Goal: Information Seeking & Learning: Learn about a topic

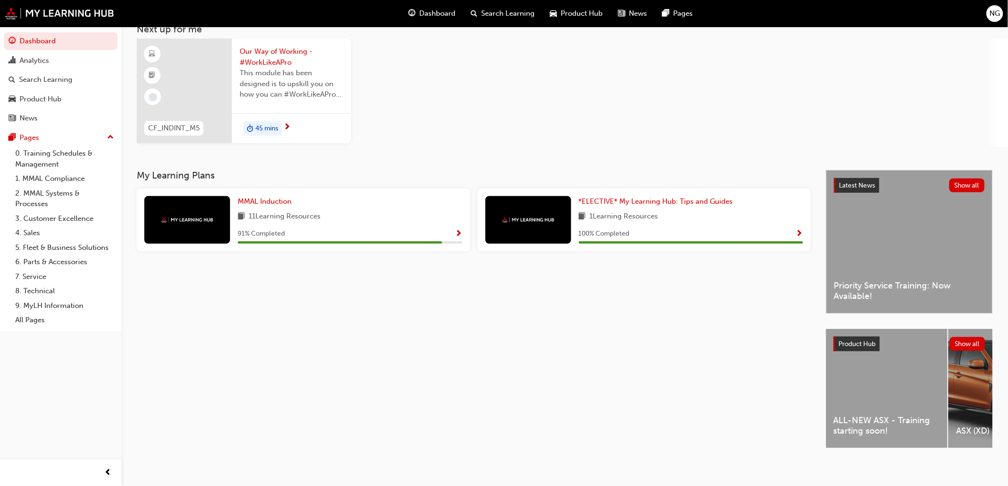
scroll to position [68, 0]
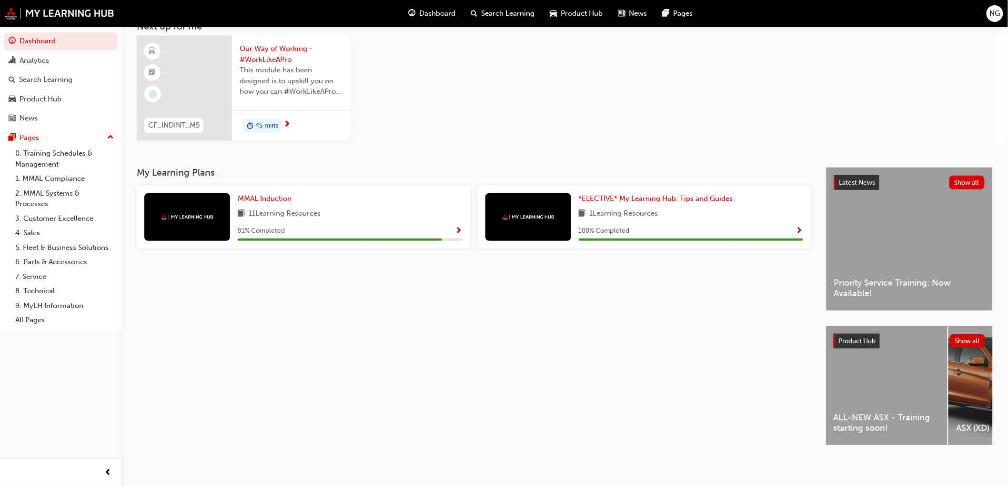
click at [491, 16] on span "Search Learning" at bounding box center [507, 13] width 53 height 11
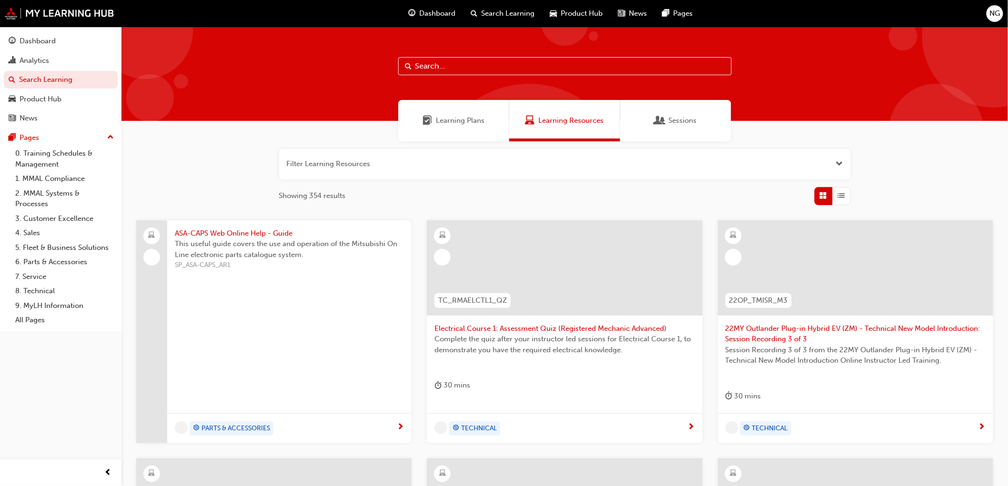
click at [424, 66] on input "text" at bounding box center [564, 66] width 333 height 18
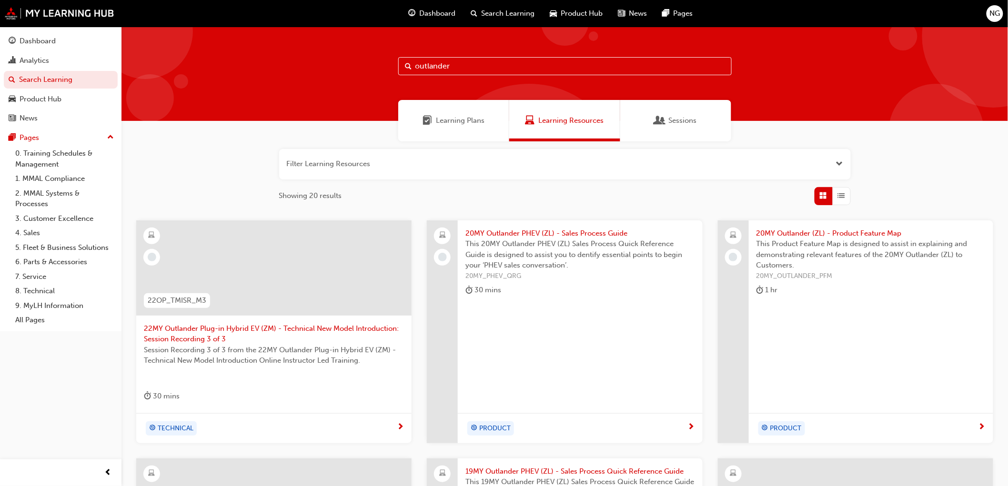
click at [414, 64] on input "outlander" at bounding box center [564, 66] width 333 height 18
type input "25my outlander"
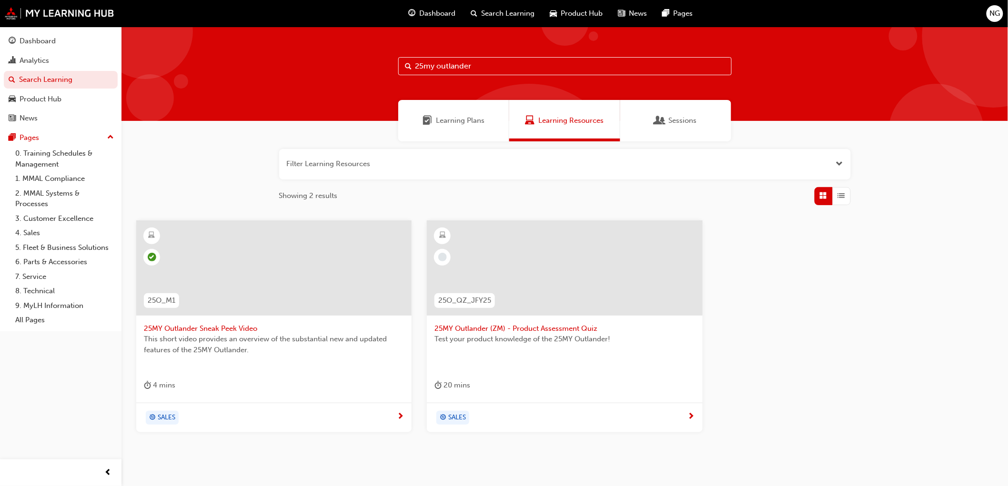
click at [401, 418] on span "next-icon" at bounding box center [400, 417] width 7 height 9
click at [517, 328] on span "25MY Outlander (ZM) - Product Assessment Quiz" at bounding box center [564, 328] width 260 height 11
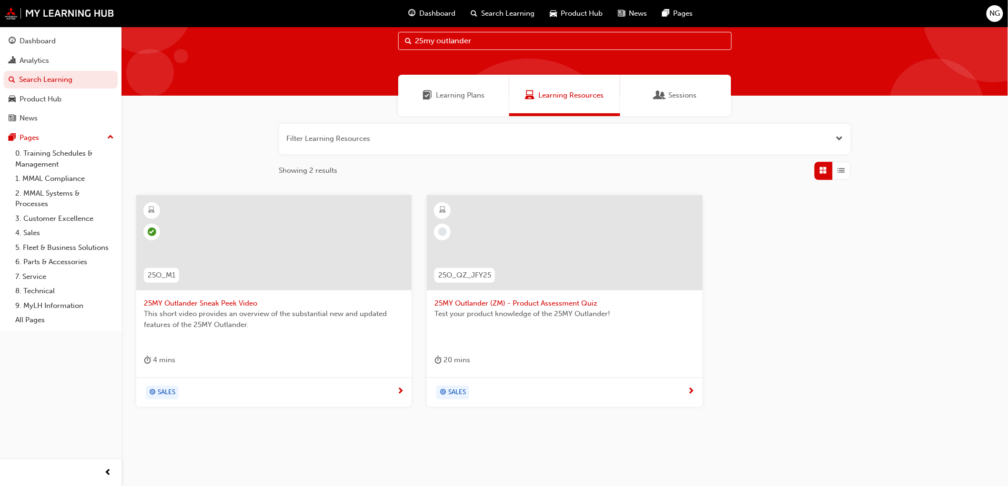
scroll to position [39, 0]
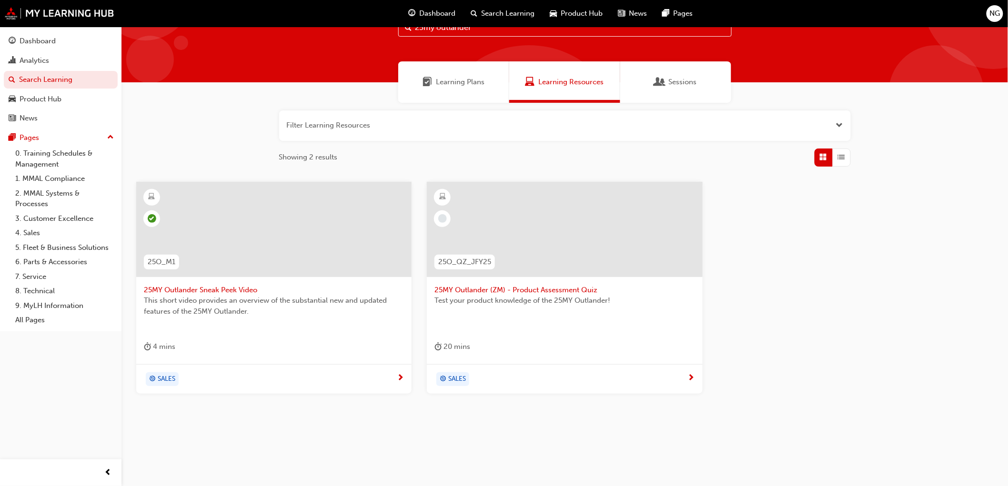
click at [691, 378] on span "next-icon" at bounding box center [691, 378] width 7 height 9
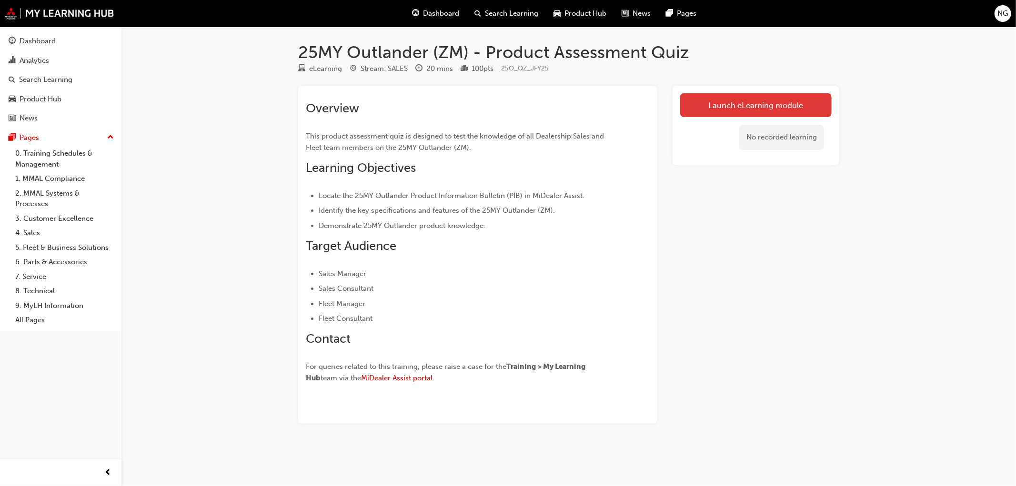
click at [720, 106] on link "Launch eLearning module" at bounding box center [755, 105] width 151 height 24
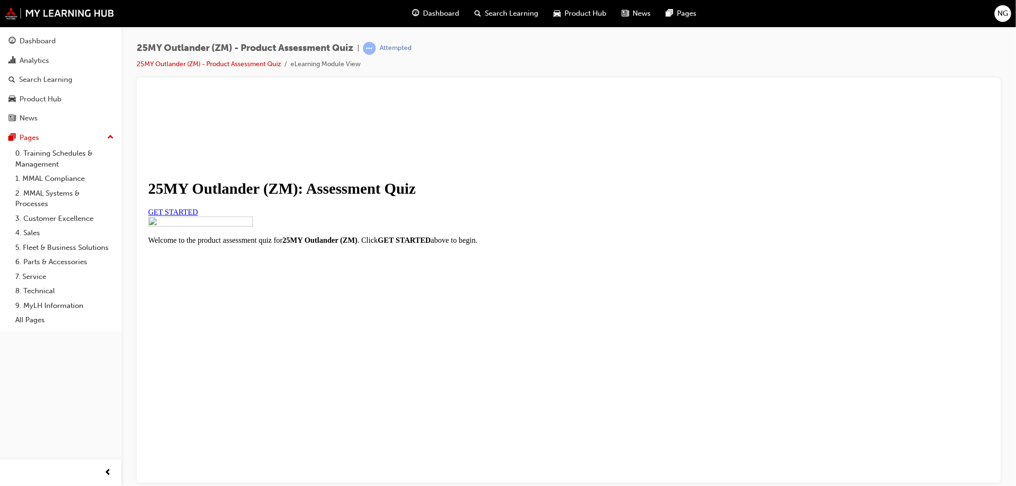
scroll to position [59, 0]
click at [198, 216] on span "GET STARTED" at bounding box center [173, 212] width 50 height 8
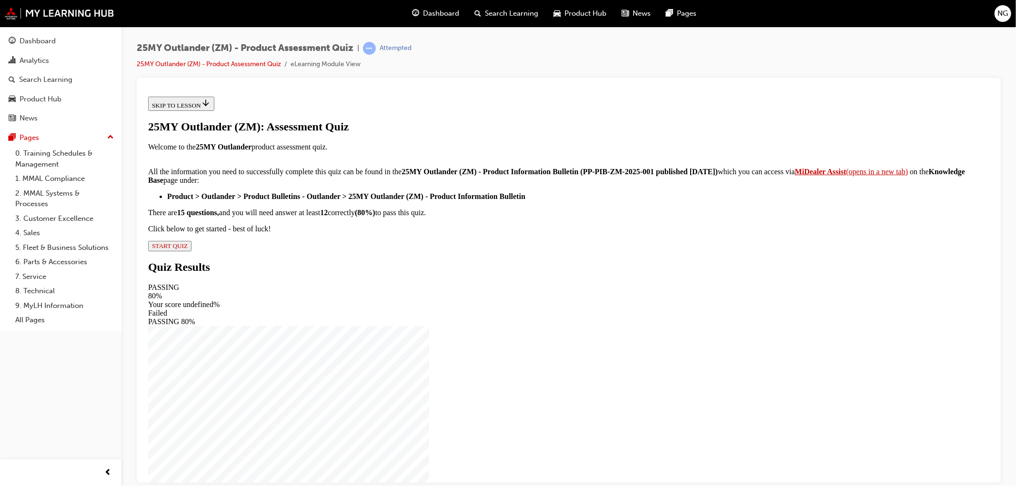
scroll to position [106, 0]
click at [187, 249] on span "START QUIZ" at bounding box center [169, 245] width 36 height 7
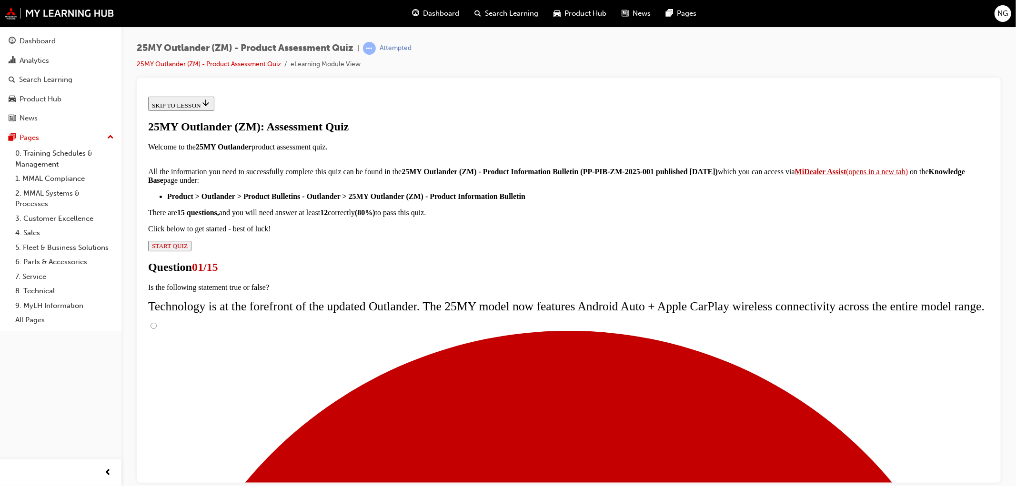
scroll to position [32, 0]
click at [156, 322] on input "True" at bounding box center [153, 325] width 6 height 6
radio input "true"
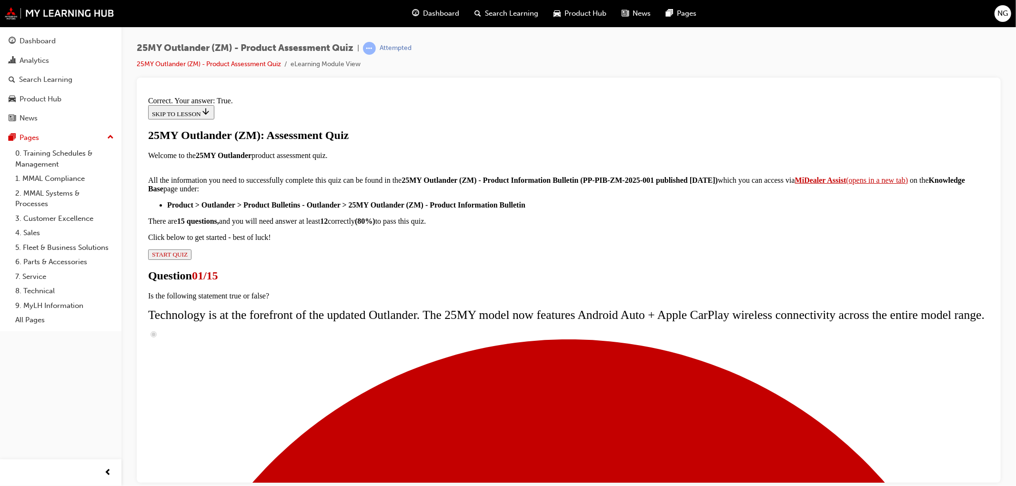
scroll to position [63, 0]
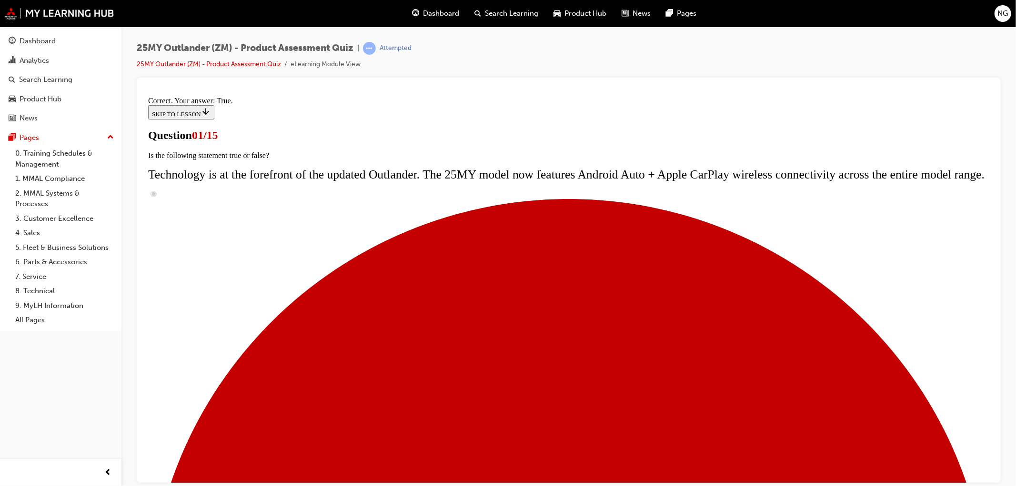
scroll to position [53, 0]
radio input "true"
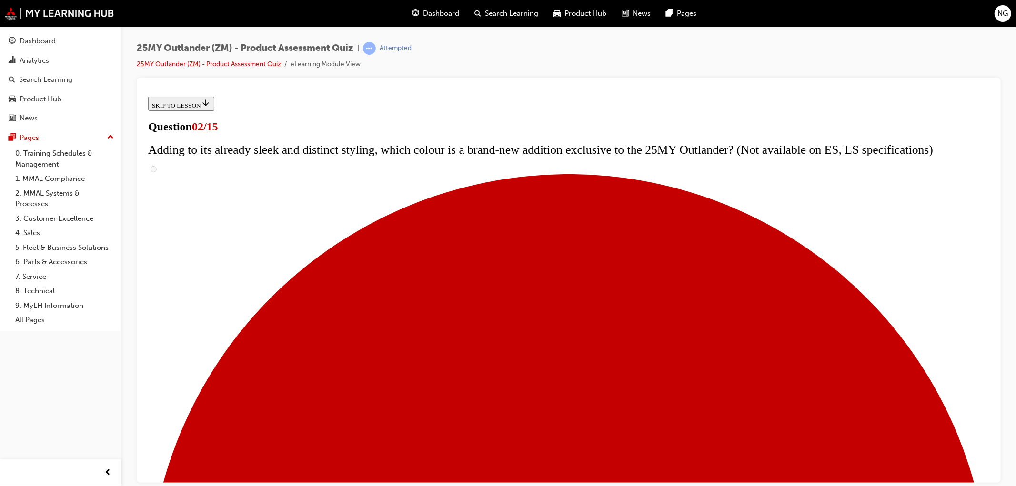
scroll to position [106, 0]
checkbox input "true"
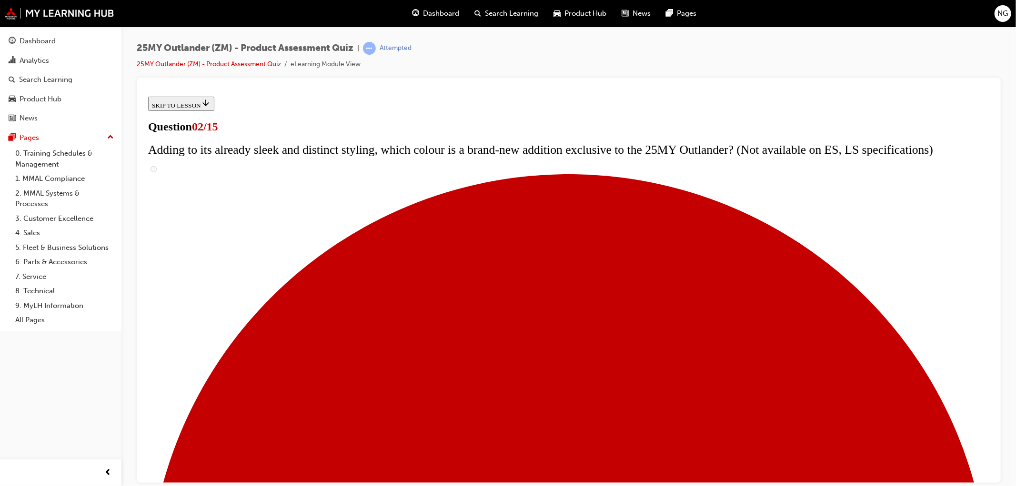
checkbox input "true"
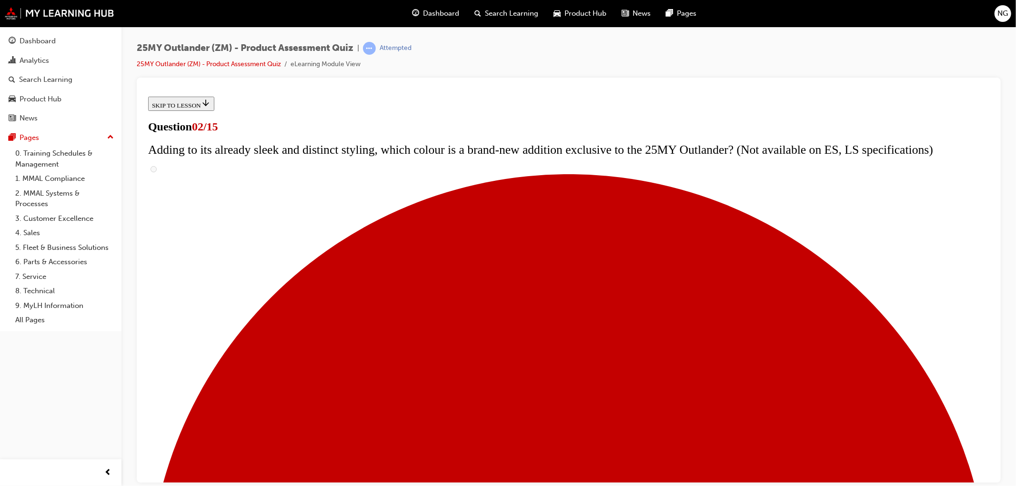
checkbox input "true"
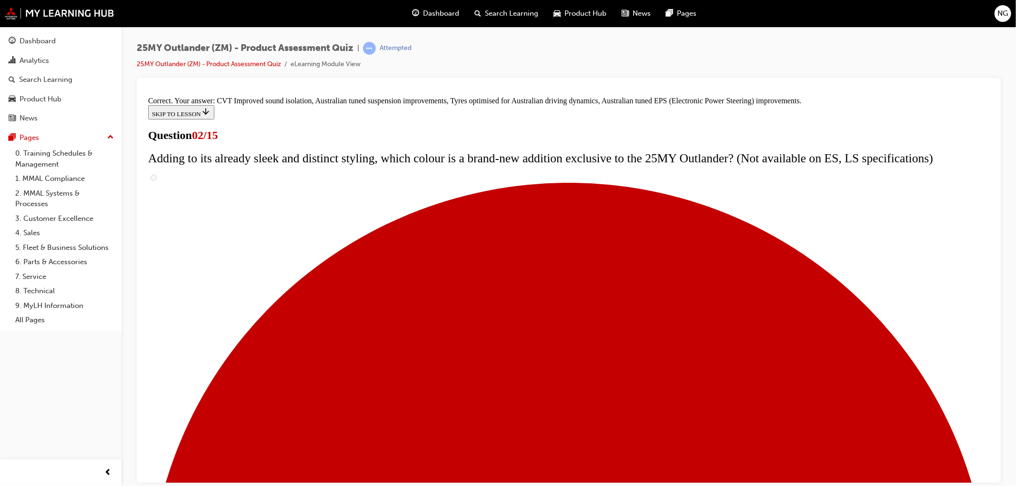
scroll to position [215, 0]
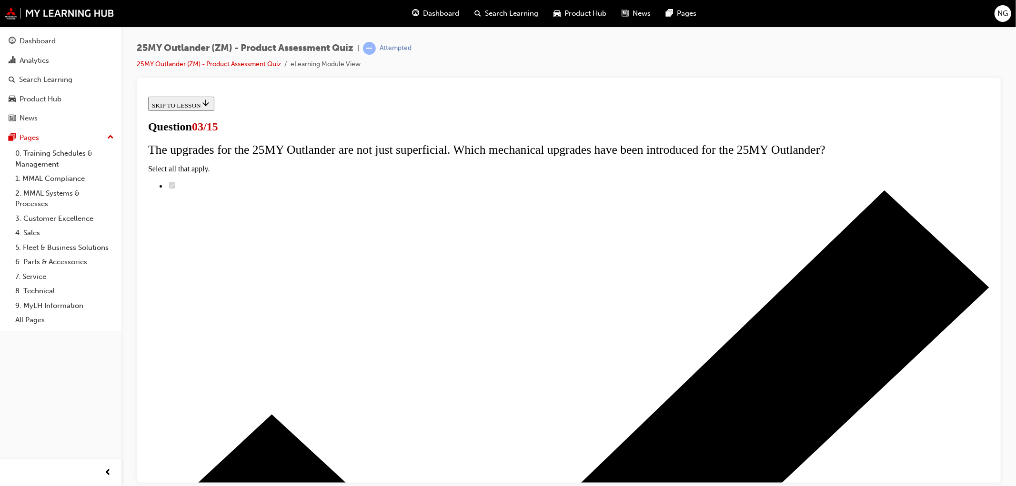
radio input "true"
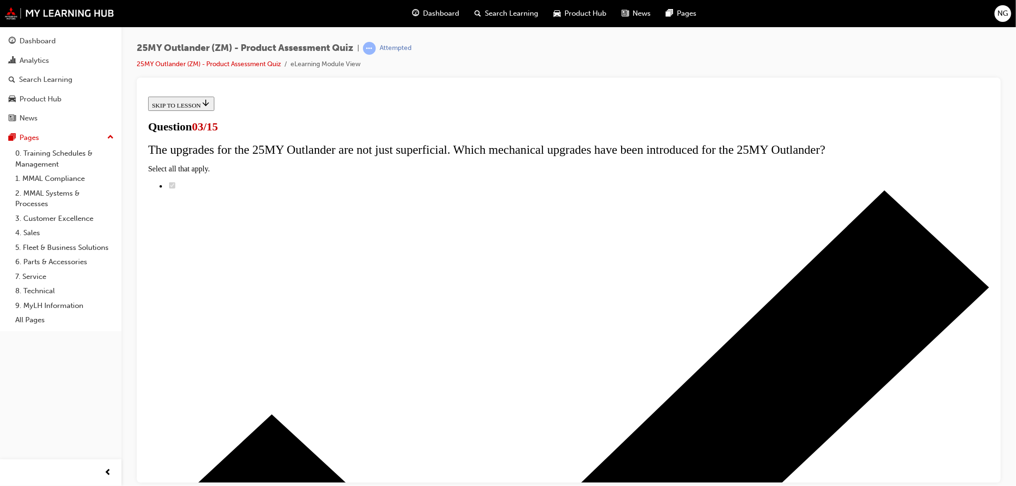
radio input "true"
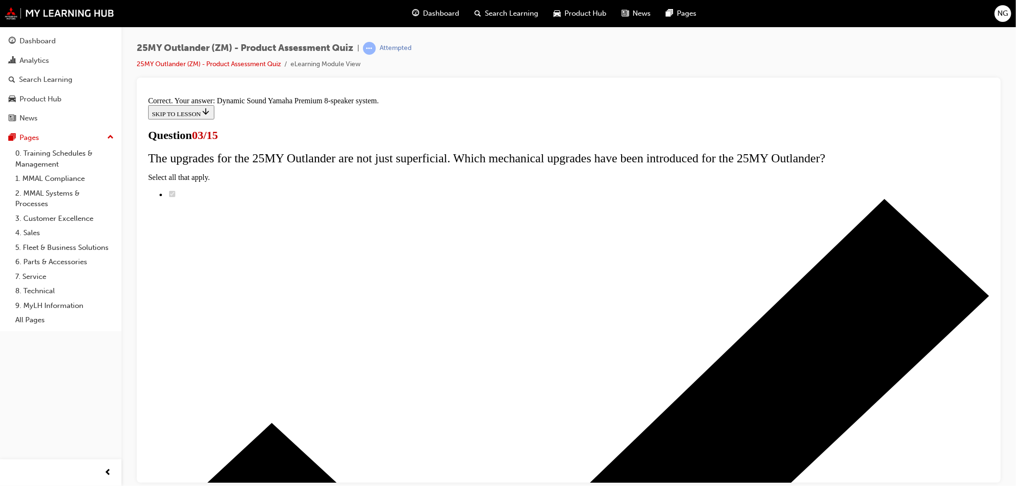
scroll to position [107, 0]
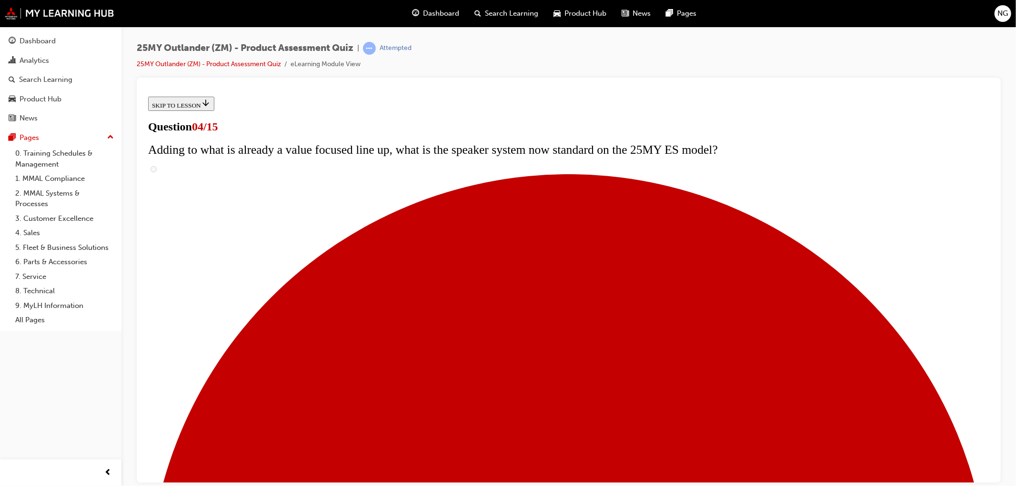
scroll to position [100, 0]
checkbox input "true"
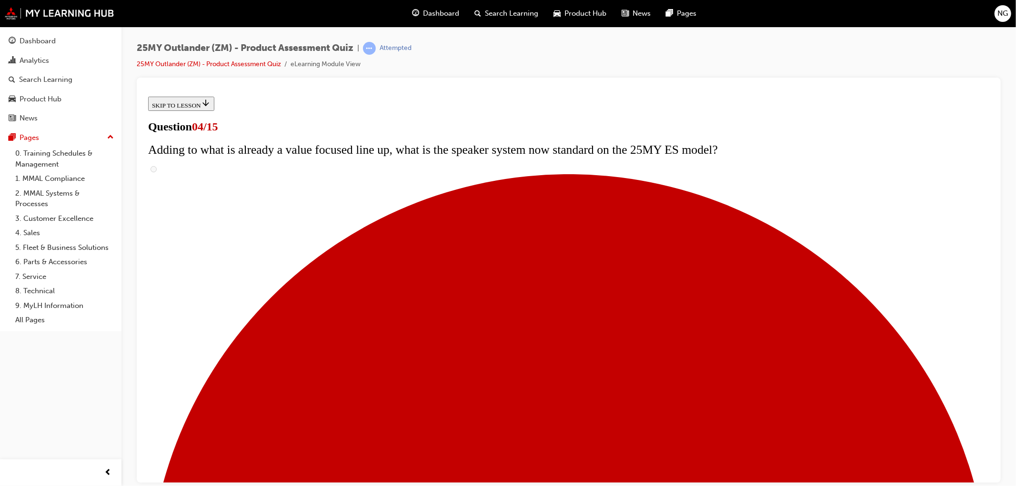
checkbox input "true"
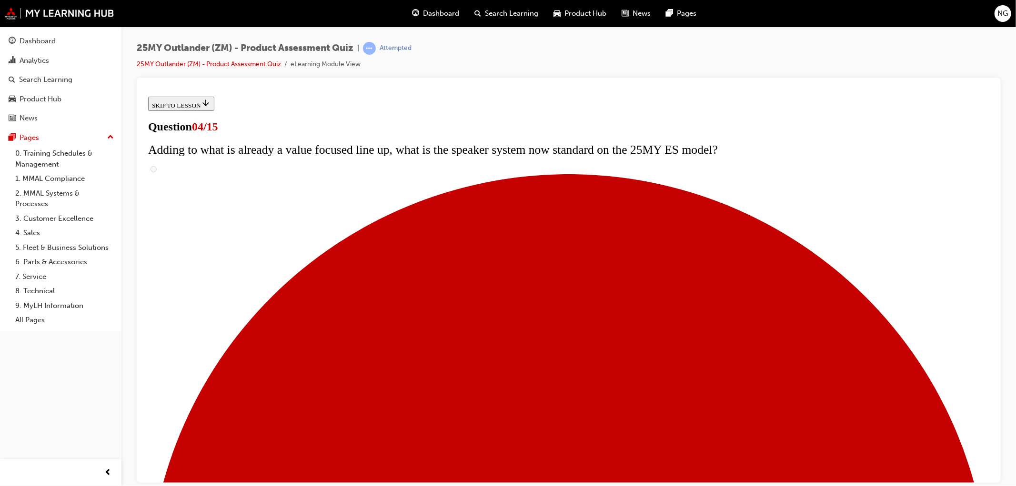
checkbox input "true"
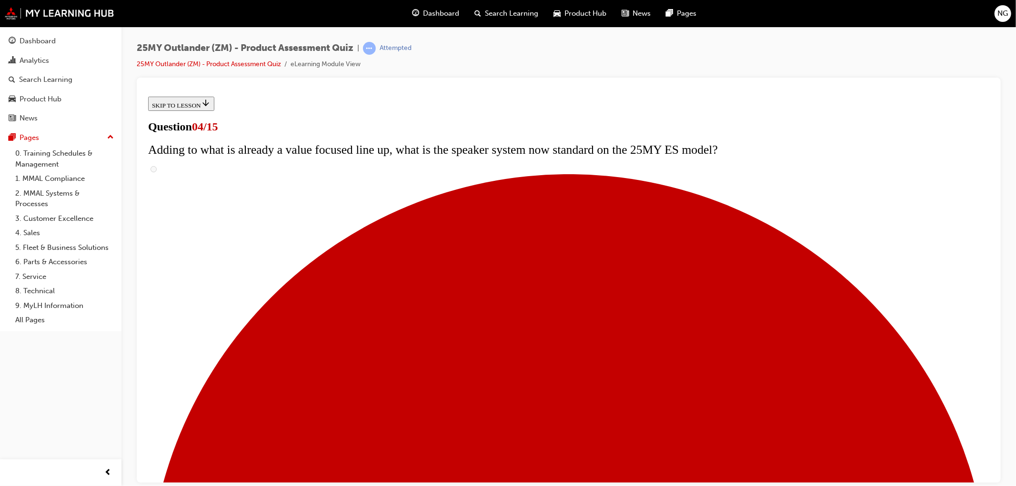
checkbox input "true"
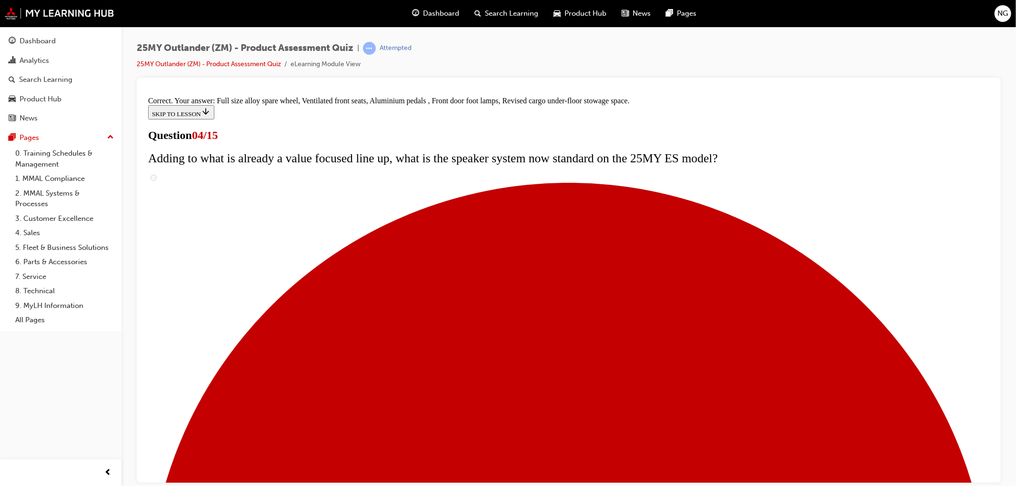
scroll to position [253, 0]
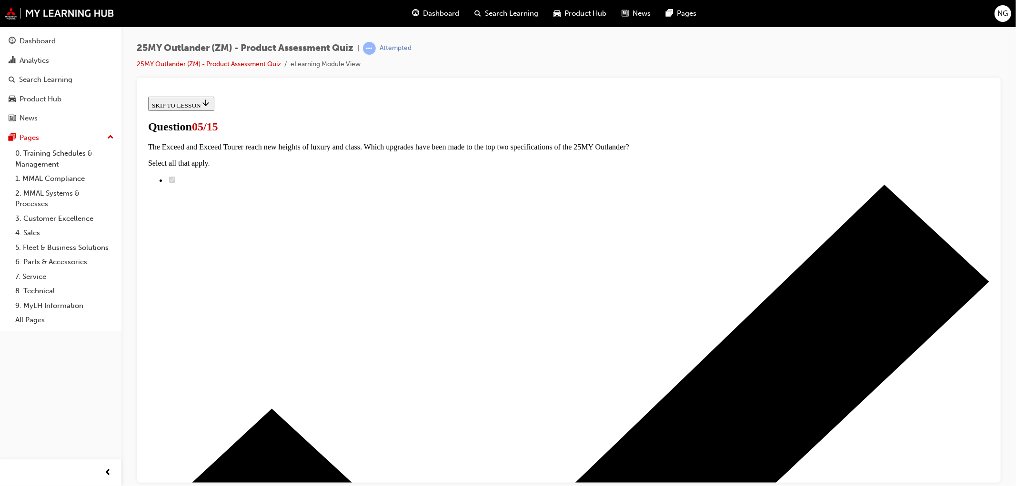
scroll to position [53, 0]
radio input "true"
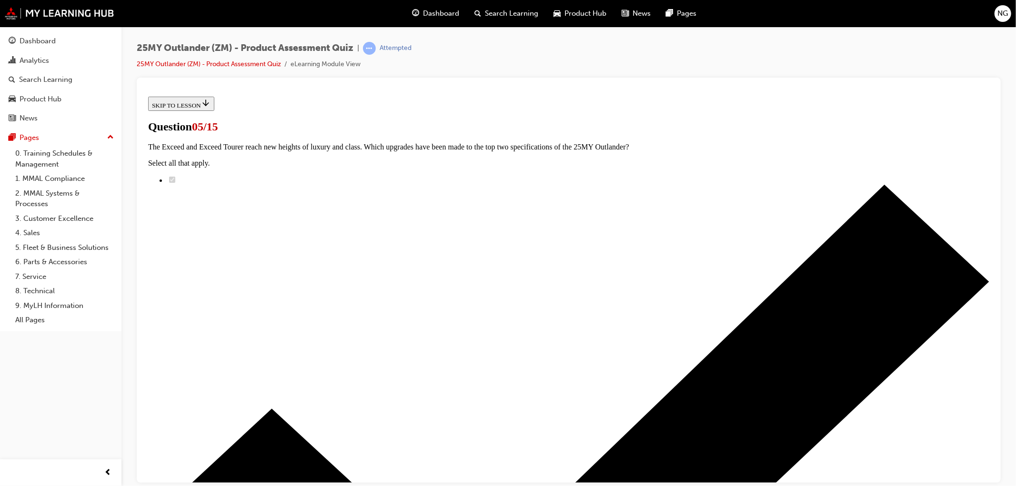
radio input "true"
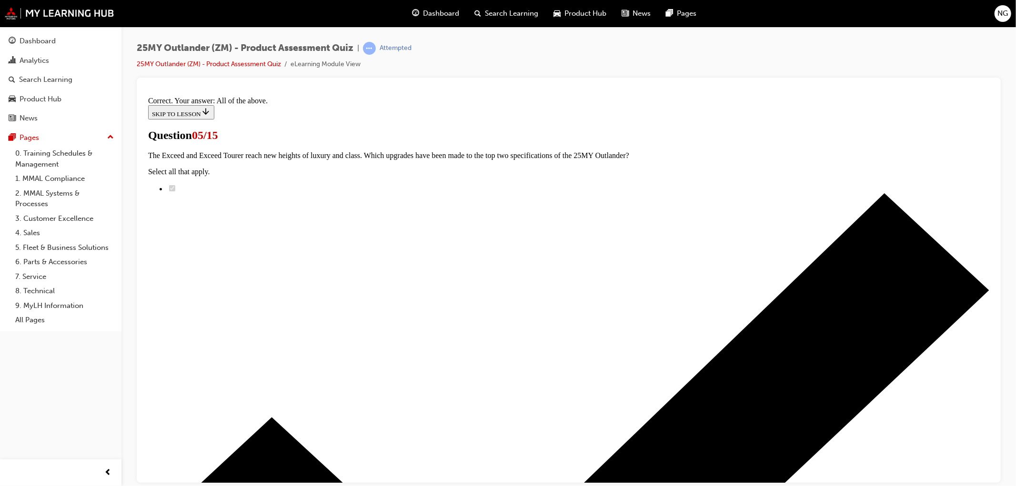
scroll to position [183, 0]
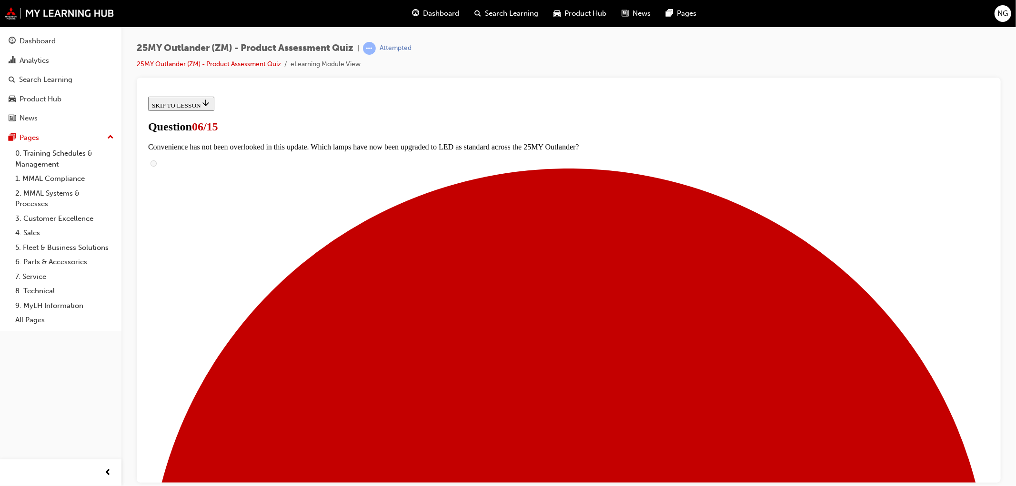
scroll to position [159, 0]
radio input "true"
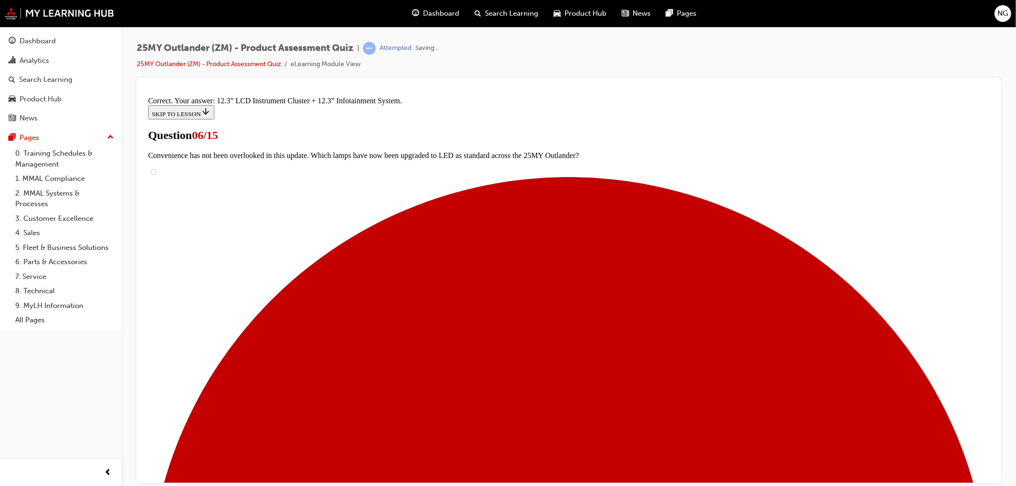
scroll to position [273, 0]
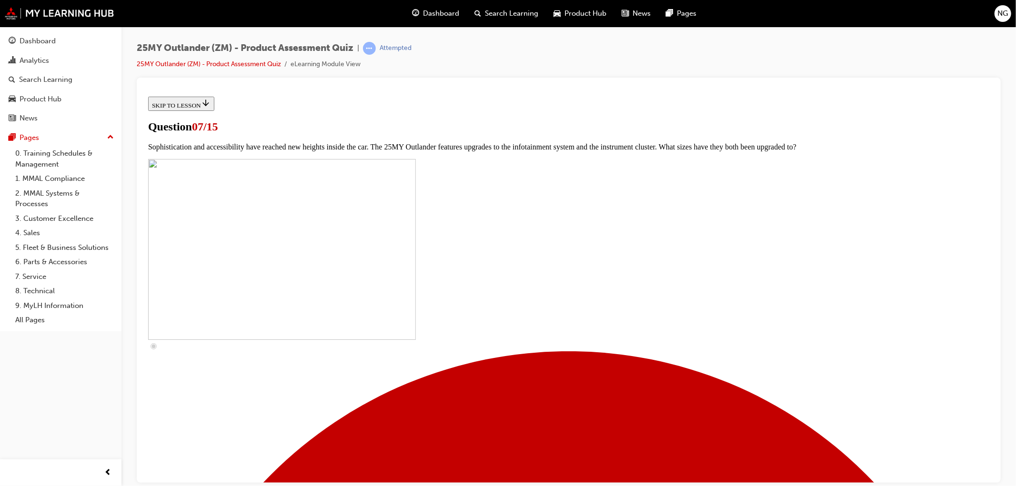
scroll to position [351, 0]
checkbox input "true"
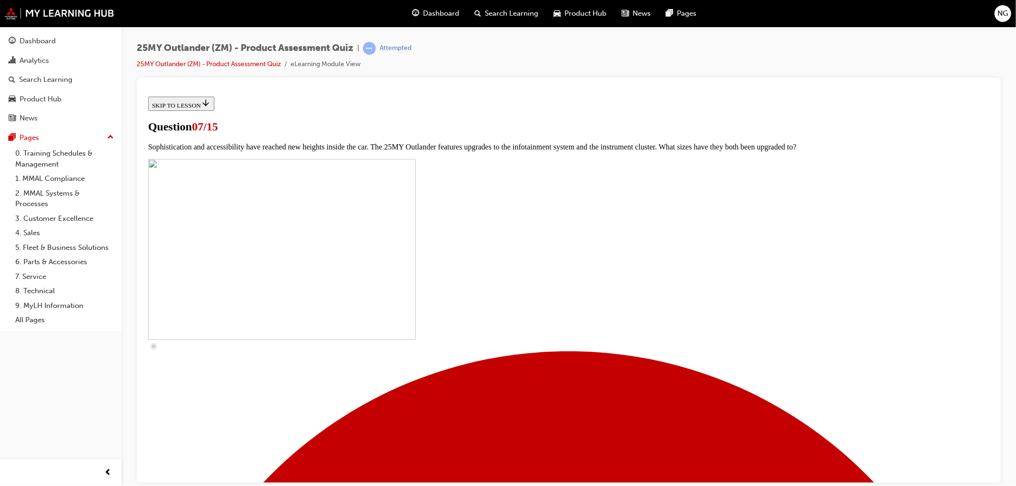
checkbox input "true"
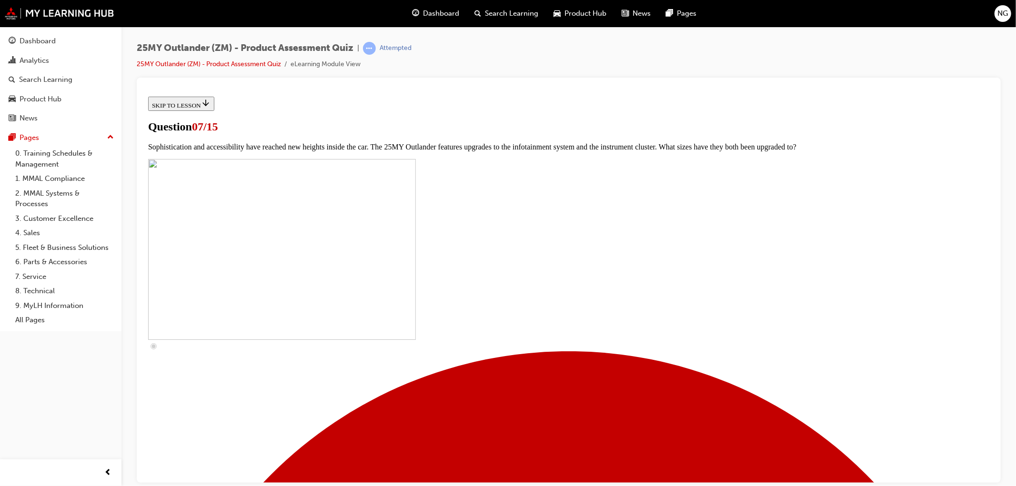
checkbox input "true"
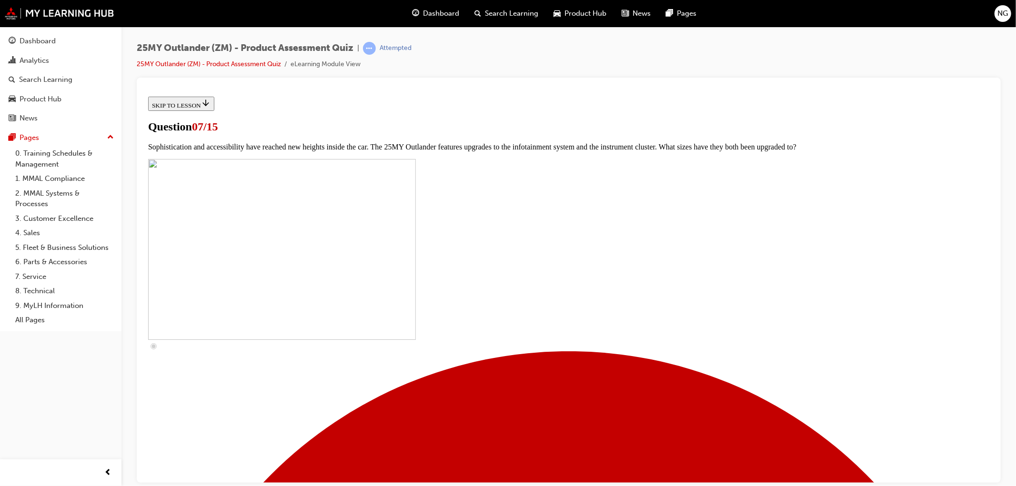
checkbox input "true"
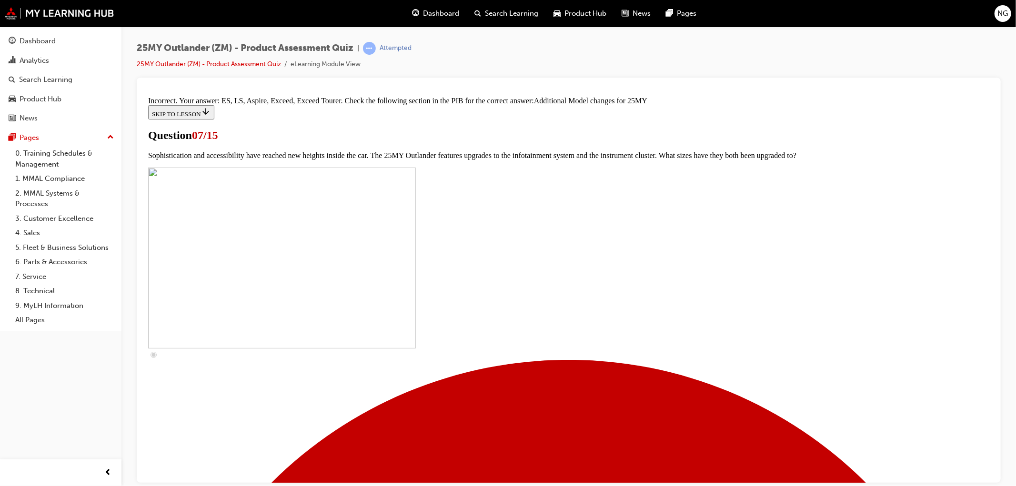
scroll to position [440, 0]
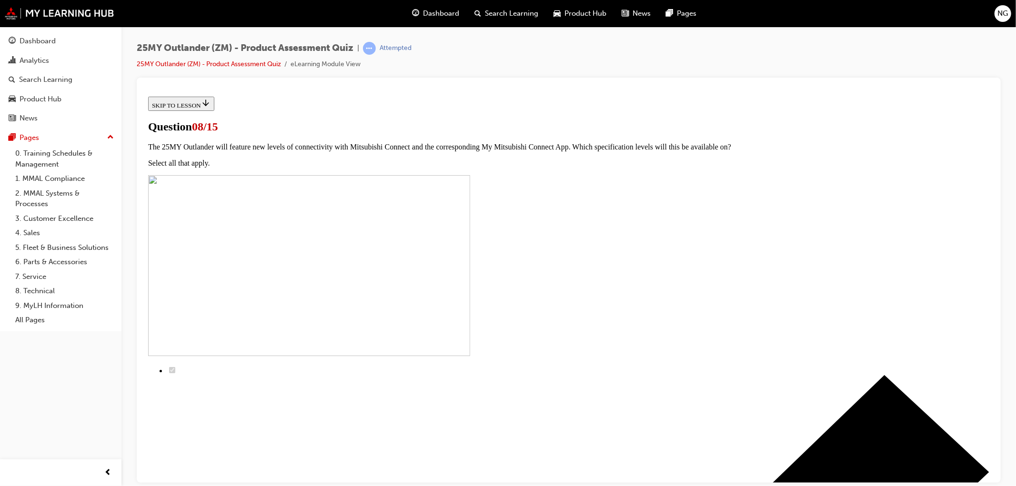
radio input "true"
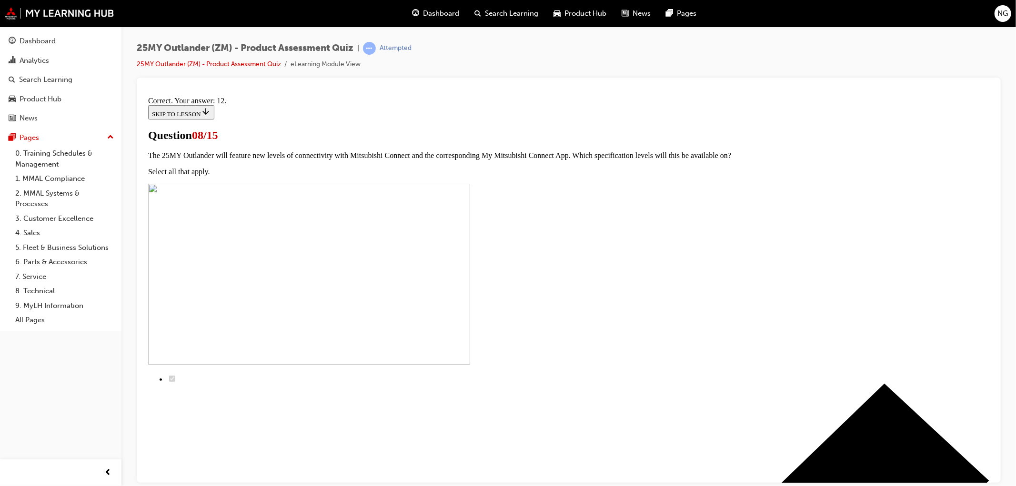
scroll to position [107, 0]
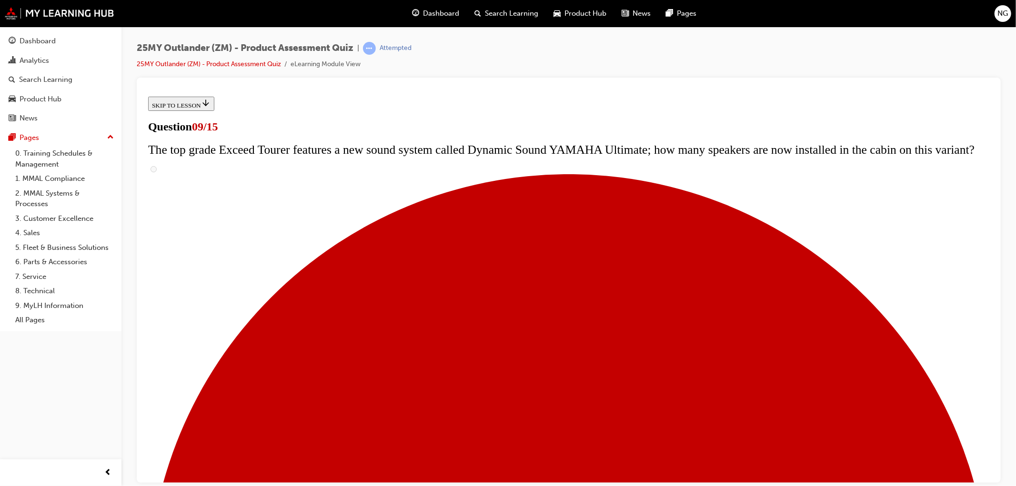
scroll to position [317, 0]
radio input "true"
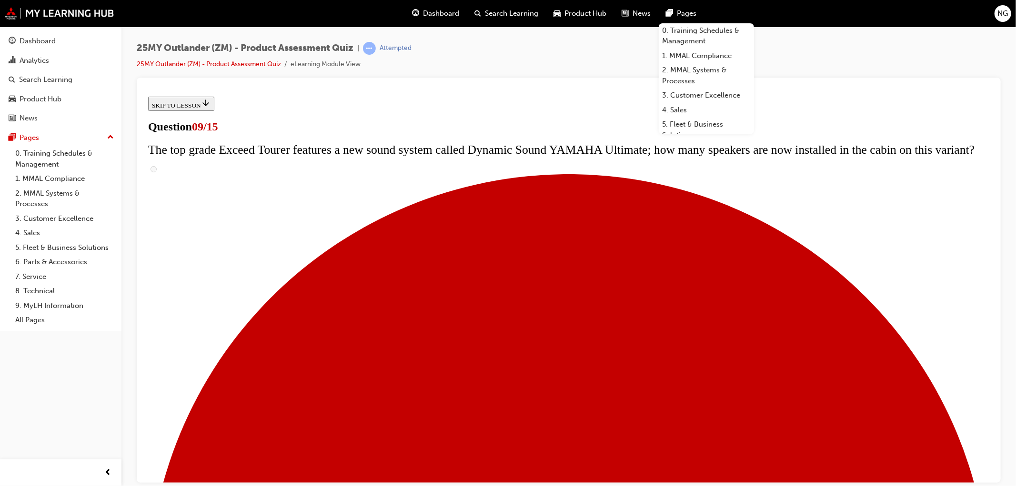
radio input "true"
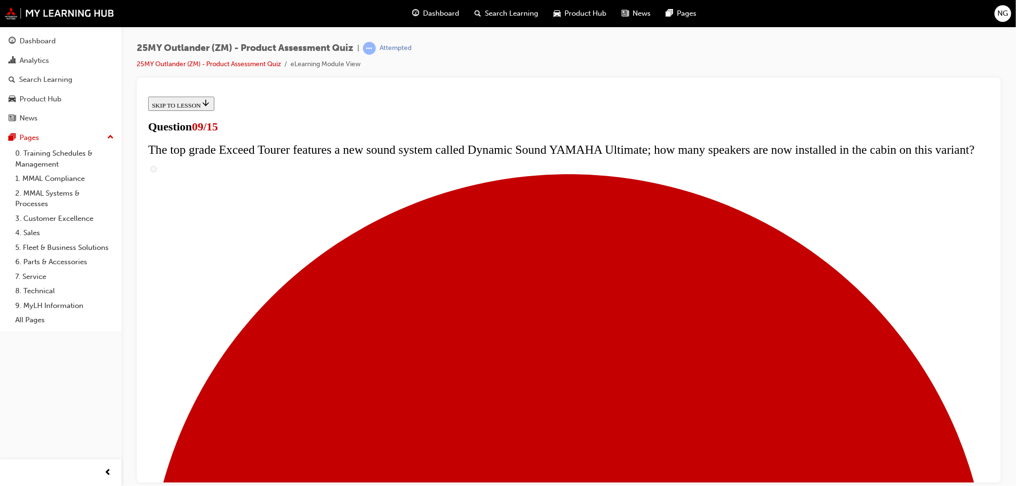
radio input "true"
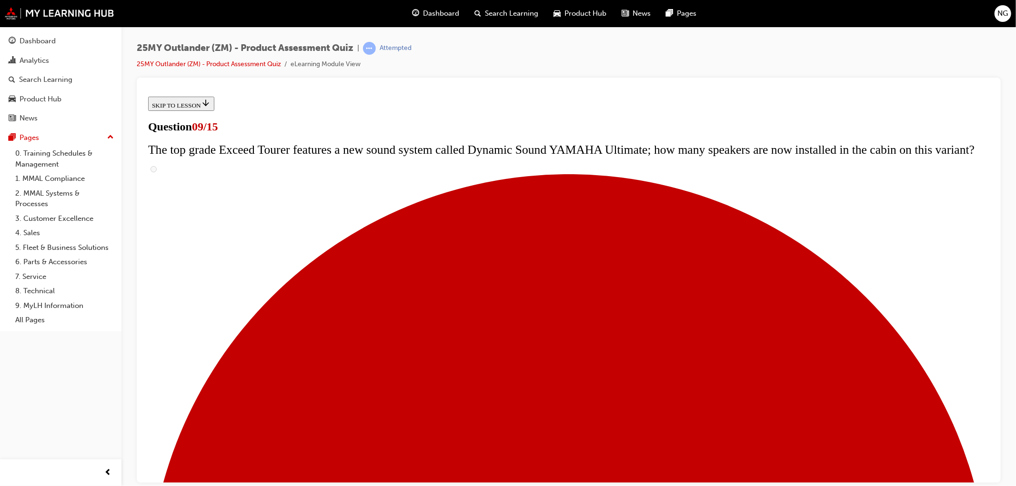
radio input "true"
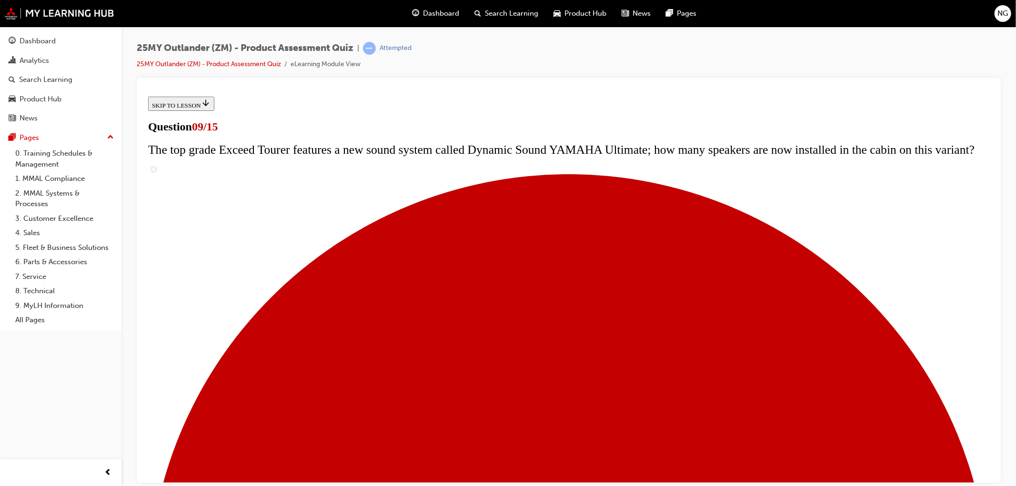
radio input "true"
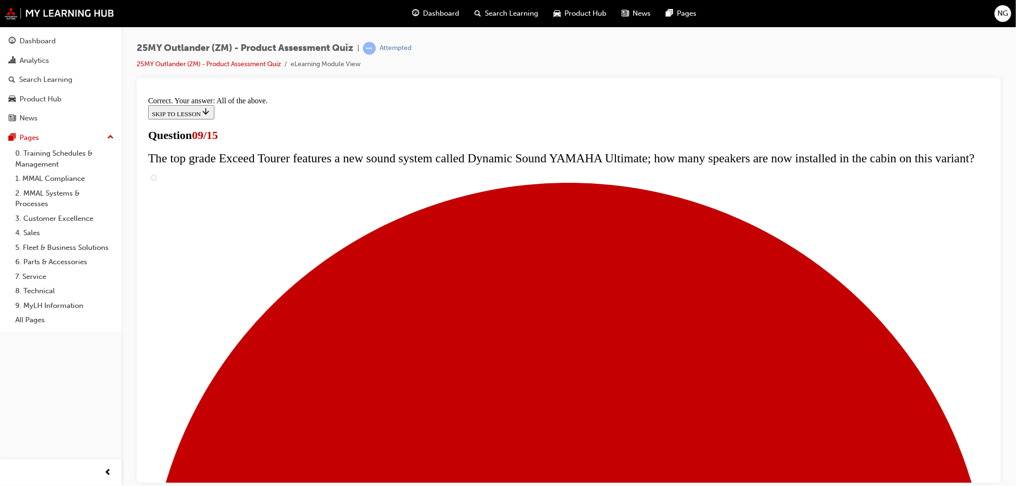
scroll to position [447, 0]
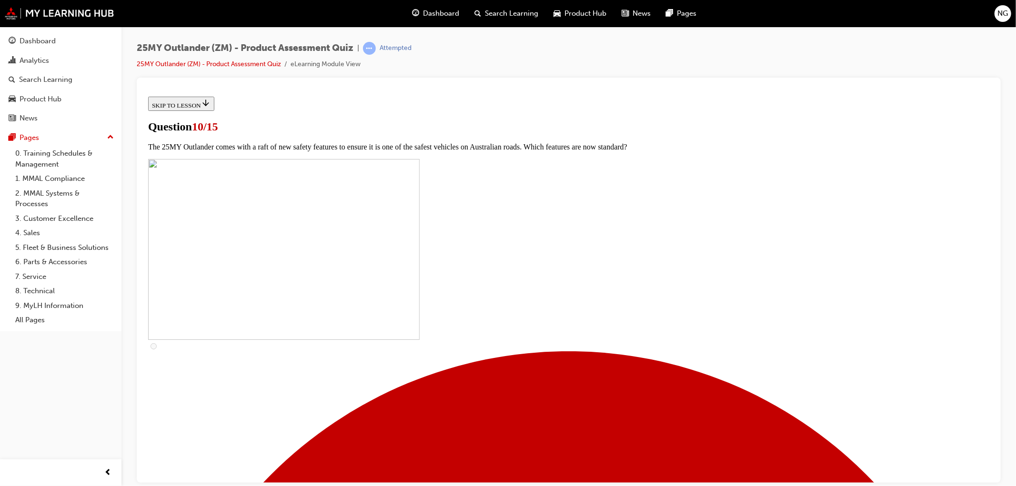
scroll to position [159, 0]
checkbox input "true"
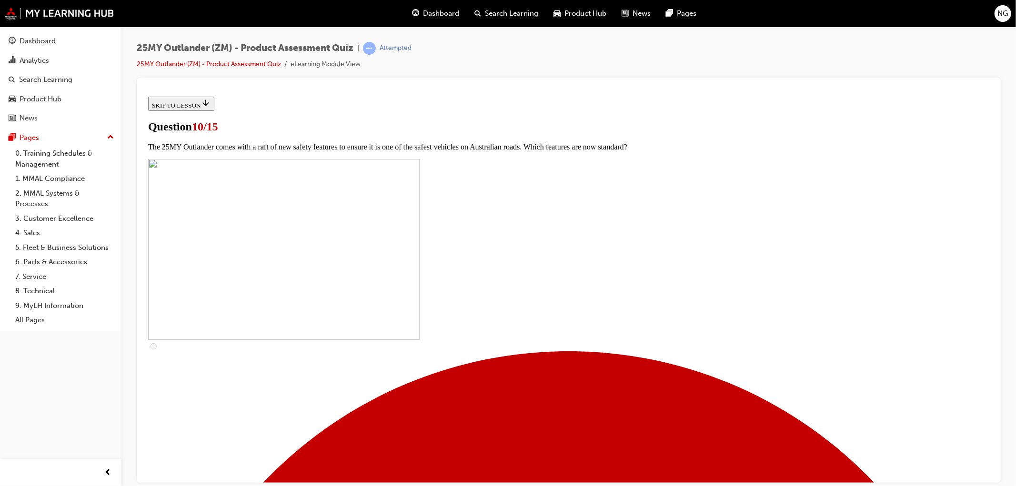
checkbox input "true"
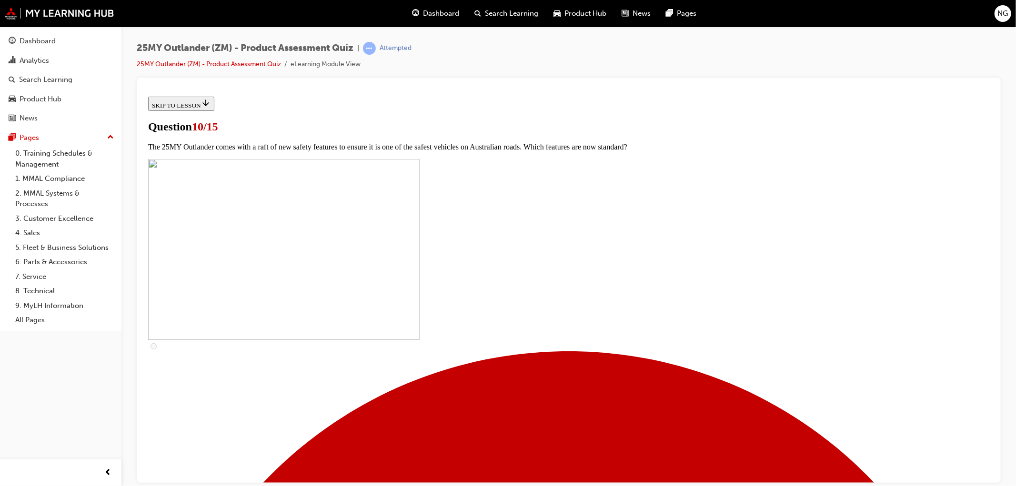
checkbox input "true"
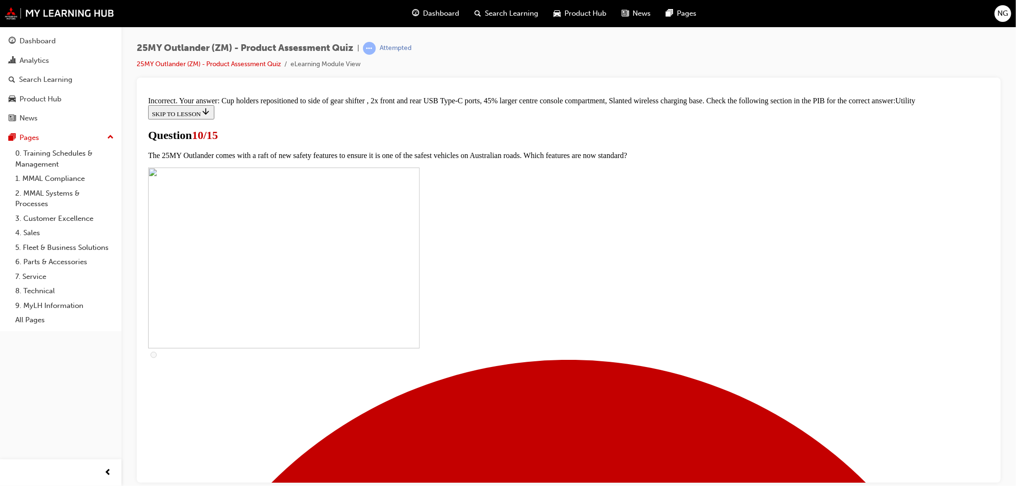
scroll to position [416, 0]
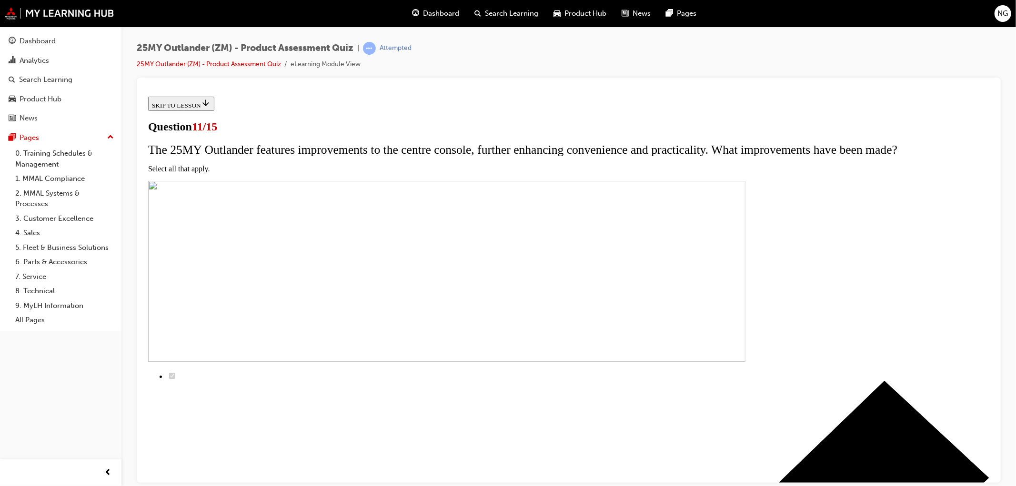
scroll to position [53, 0]
checkbox input "true"
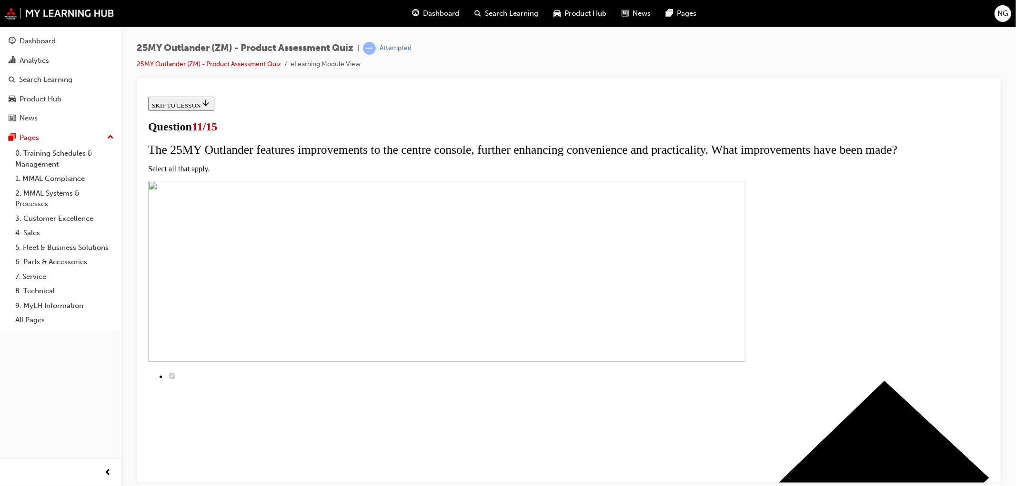
checkbox input "true"
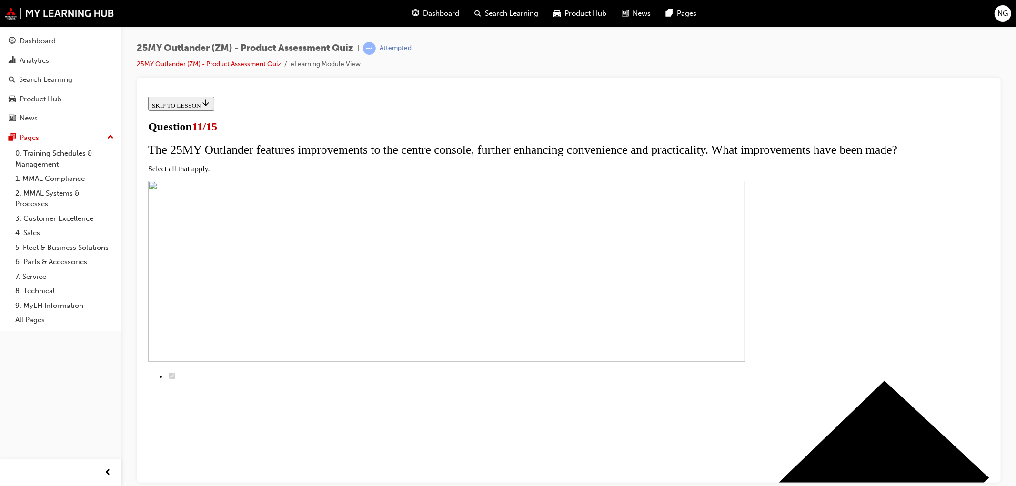
checkbox input "true"
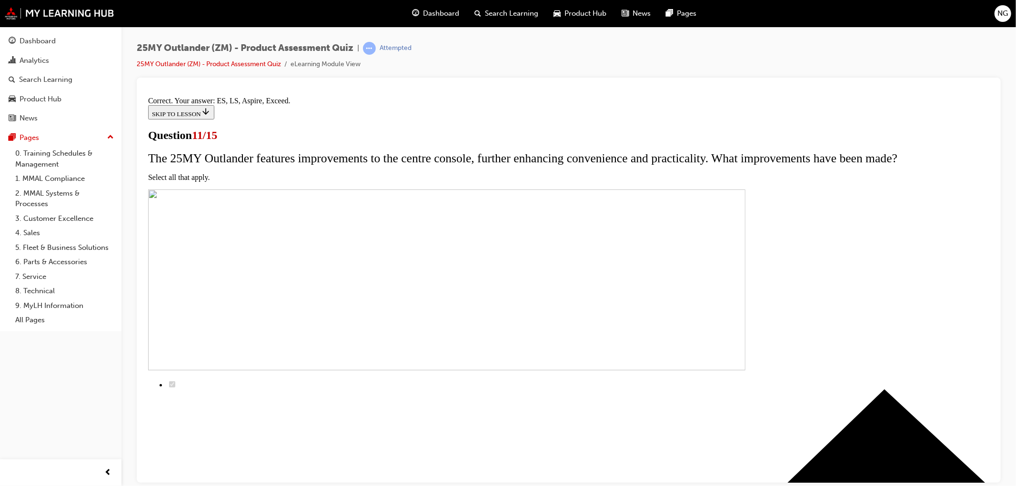
scroll to position [177, 0]
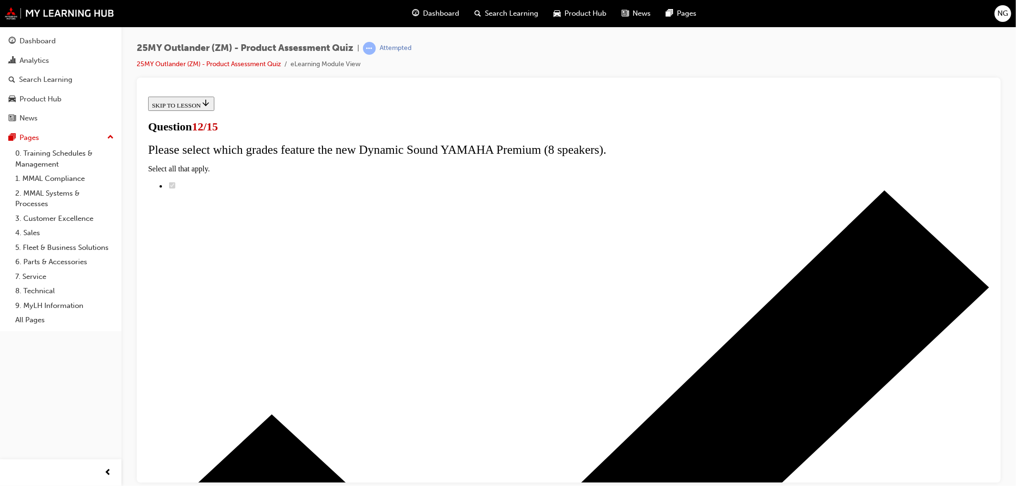
drag, startPoint x: 587, startPoint y: 229, endPoint x: 640, endPoint y: 251, distance: 57.2
radio input "true"
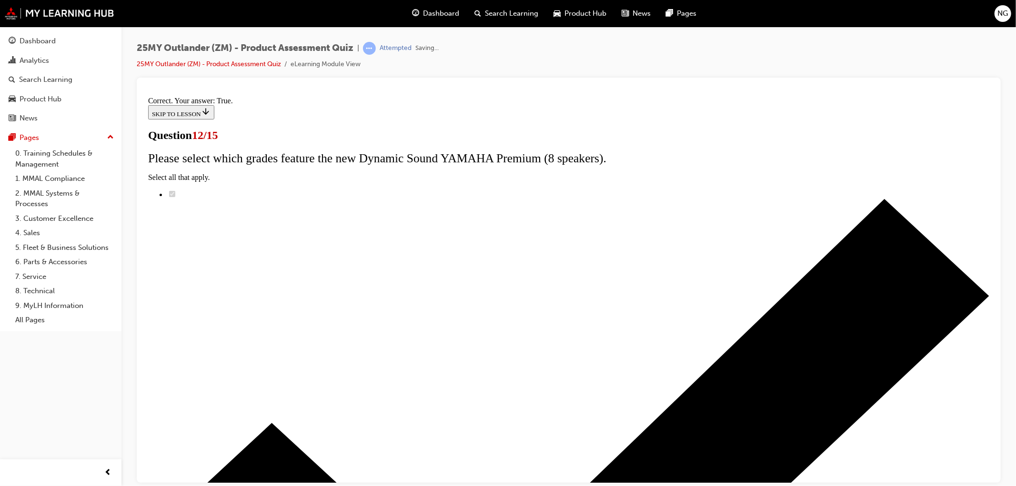
scroll to position [63, 0]
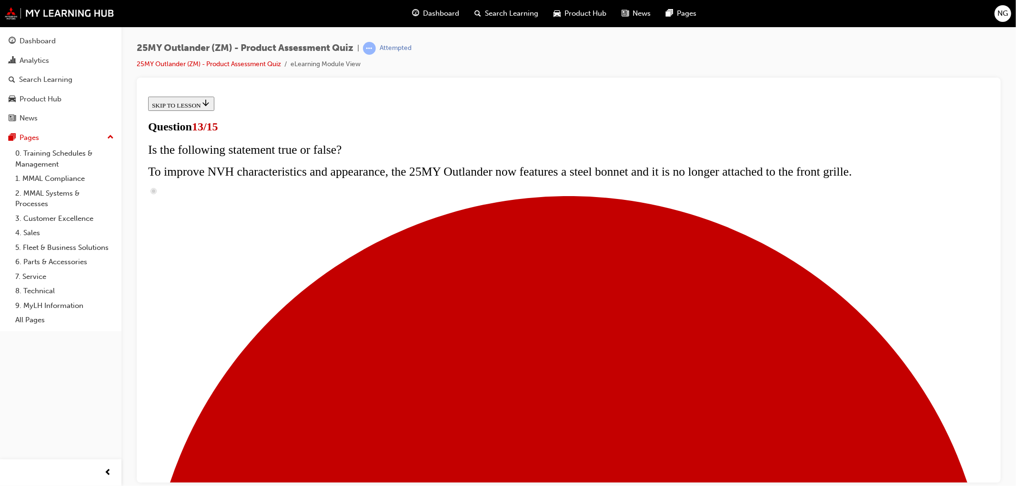
scroll to position [53, 0]
radio input "true"
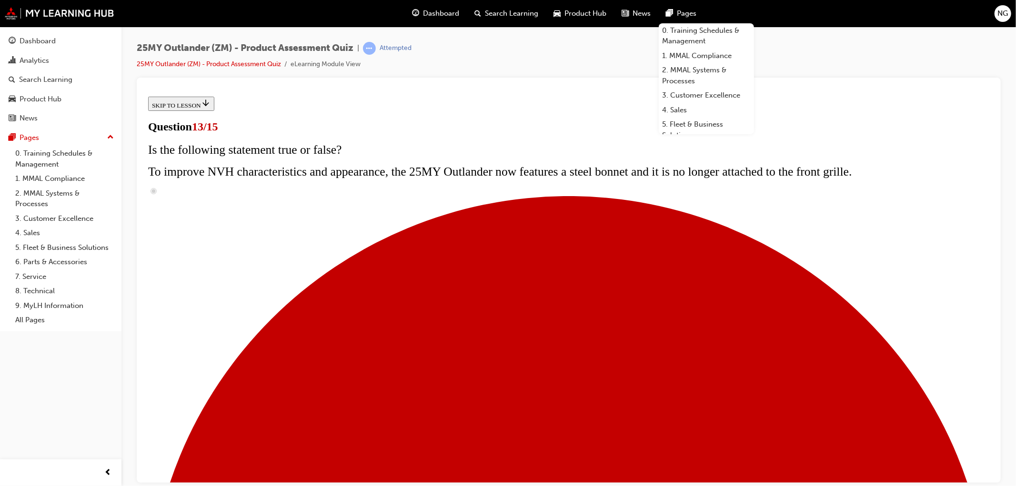
radio input "true"
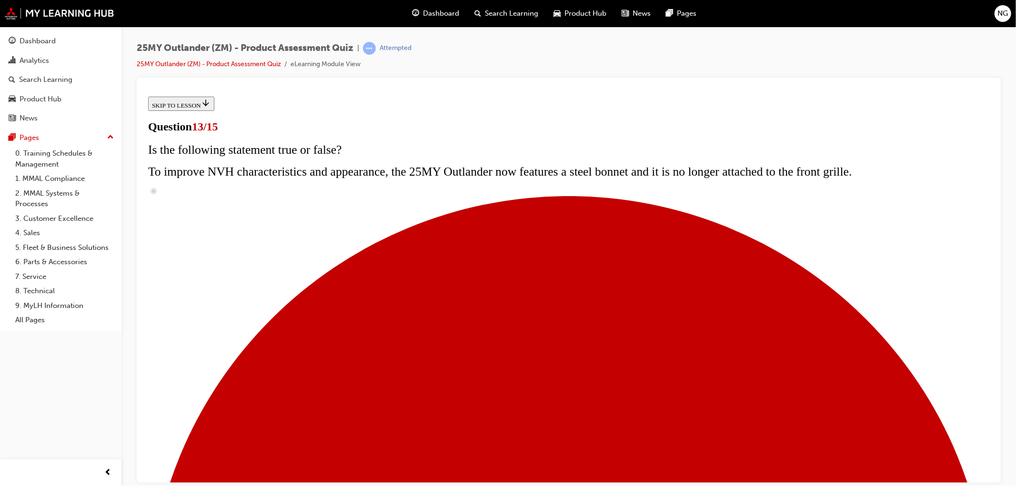
radio input "true"
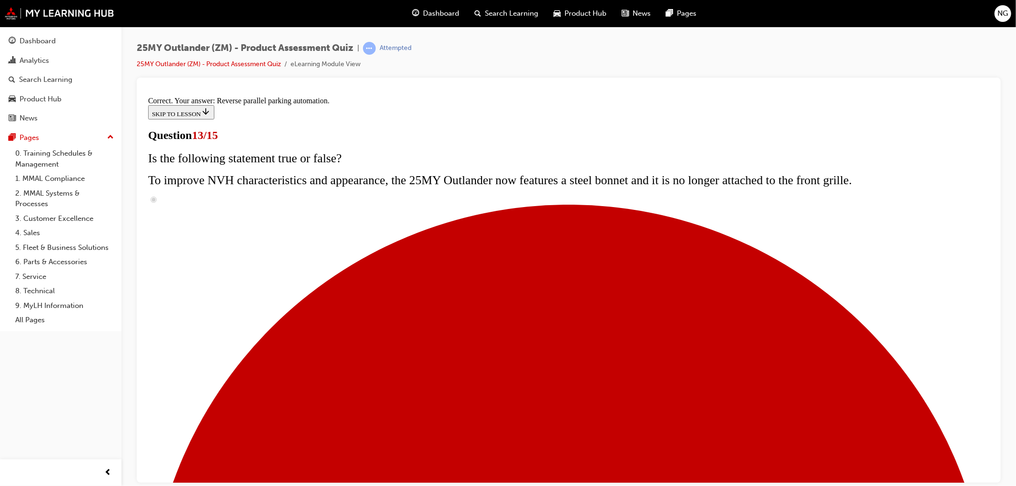
scroll to position [199, 0]
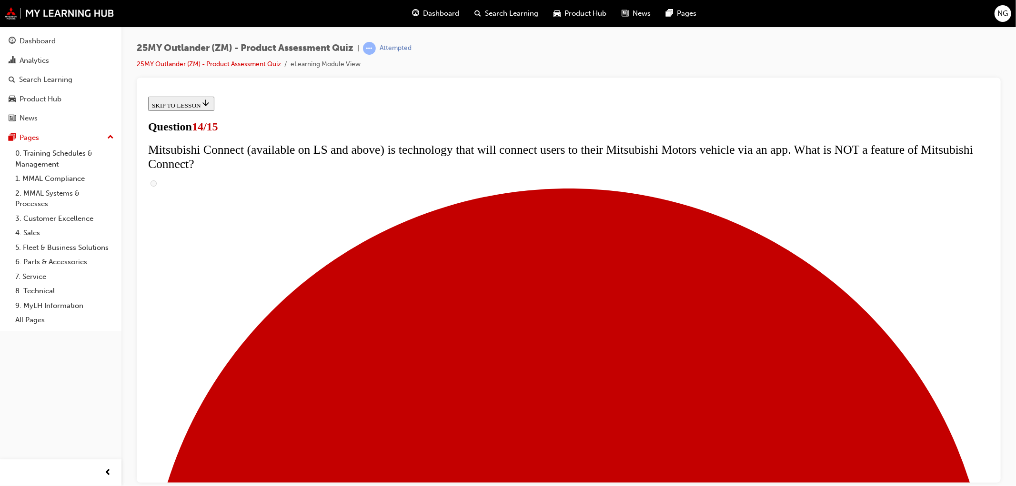
scroll to position [211, 0]
radio input "true"
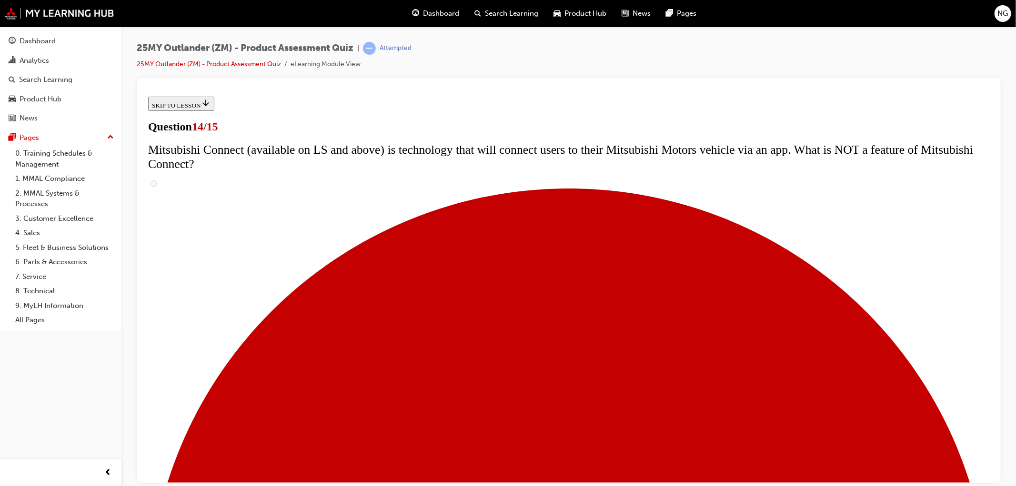
radio input "true"
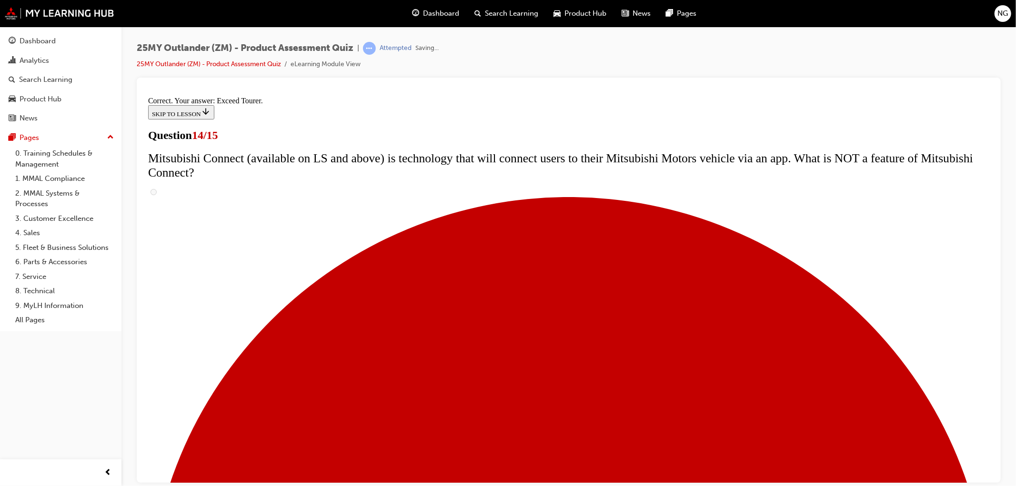
scroll to position [349, 0]
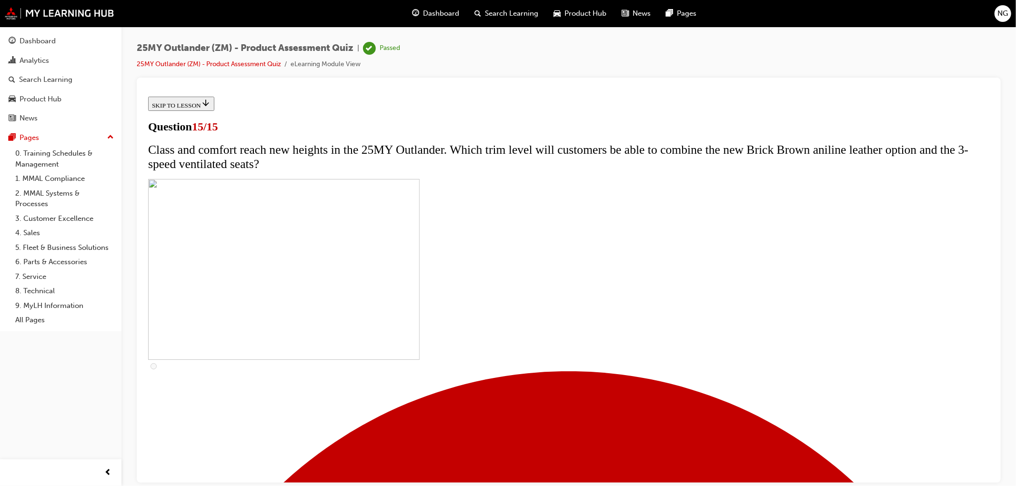
scroll to position [95, 0]
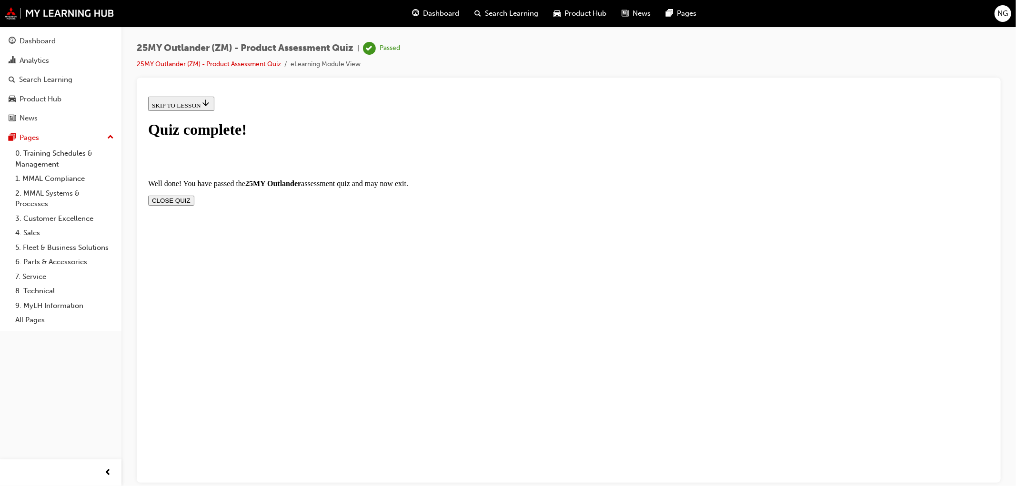
click at [194, 195] on button "CLOSE QUIZ" at bounding box center [171, 200] width 46 height 10
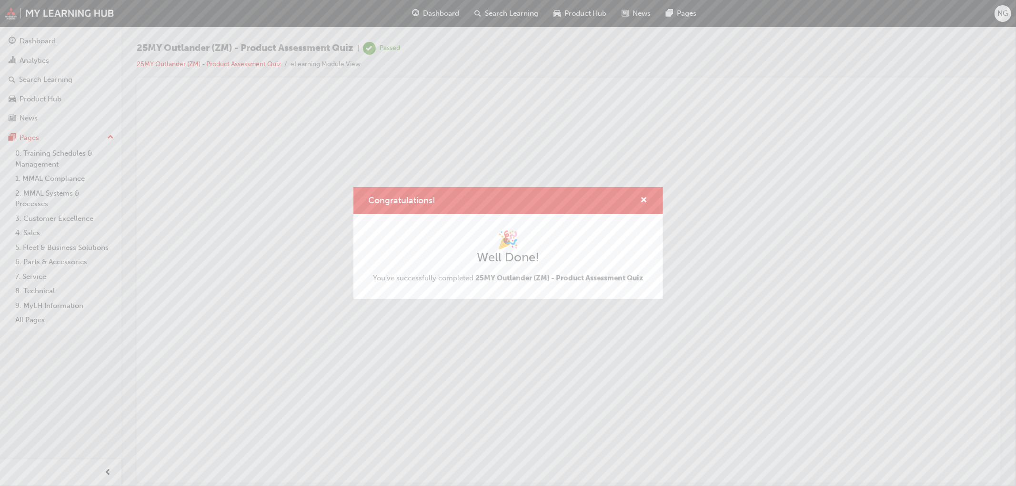
scroll to position [0, 0]
click at [644, 199] on span "cross-icon" at bounding box center [644, 201] width 7 height 9
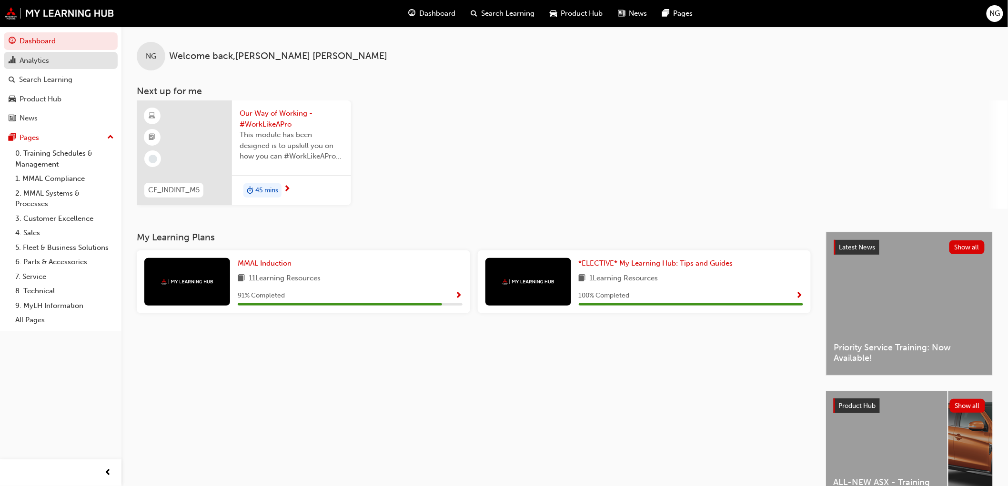
click at [29, 62] on div "Analytics" at bounding box center [35, 60] width 30 height 11
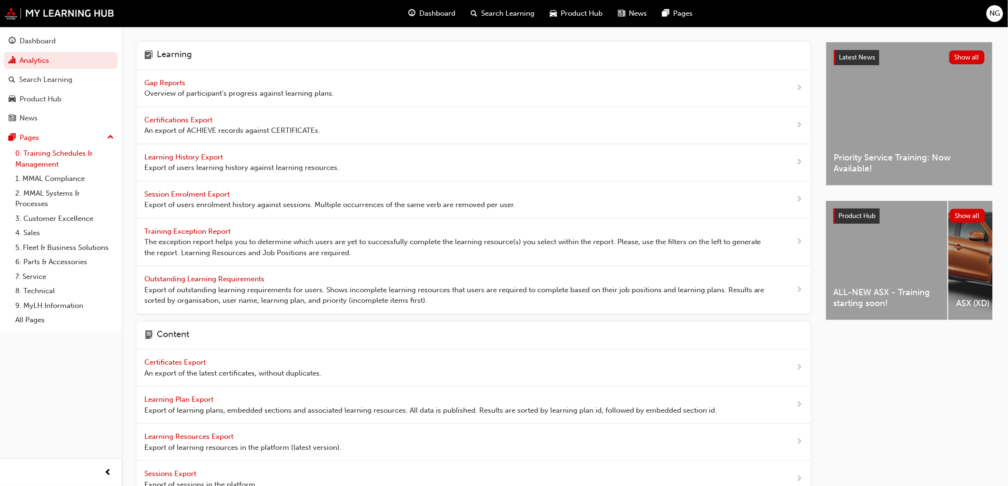
click at [43, 159] on link "0. Training Schedules & Management" at bounding box center [64, 158] width 106 height 25
